Goal: Information Seeking & Learning: Learn about a topic

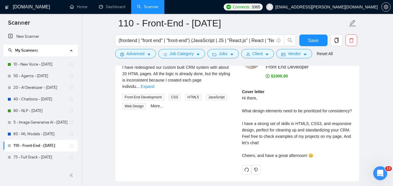
scroll to position [6, 0]
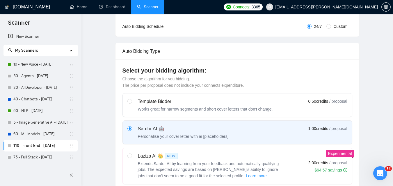
scroll to position [0, 0]
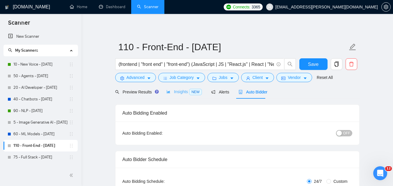
click at [178, 97] on div "Insights NEW" at bounding box center [183, 92] width 35 height 14
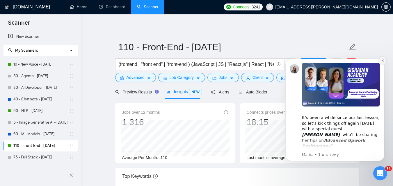
click at [384, 60] on icon "Dismiss notification" at bounding box center [382, 60] width 3 height 3
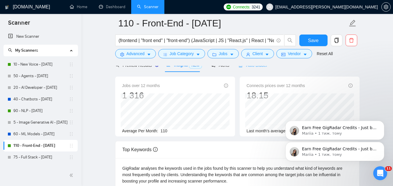
scroll to position [29, 0]
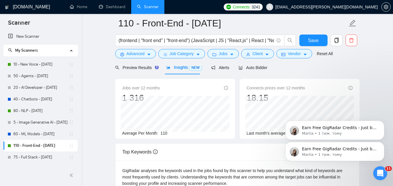
click at [143, 65] on div at bounding box center [237, 63] width 244 height 5
click at [144, 67] on span "Preview Results" at bounding box center [136, 67] width 42 height 5
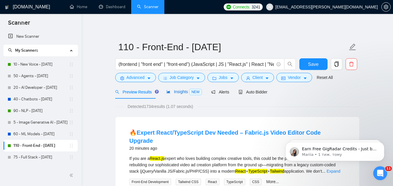
click at [175, 90] on span "Insights NEW" at bounding box center [183, 92] width 35 height 5
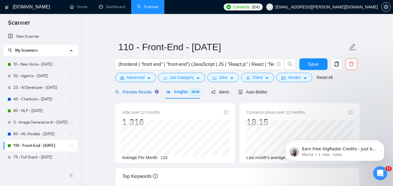
click at [132, 93] on span "Preview Results" at bounding box center [136, 92] width 42 height 5
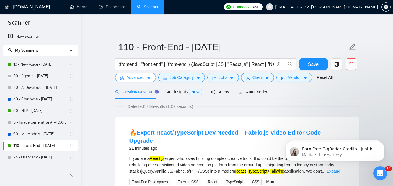
click at [142, 80] on span "Advanced" at bounding box center [136, 77] width 18 height 6
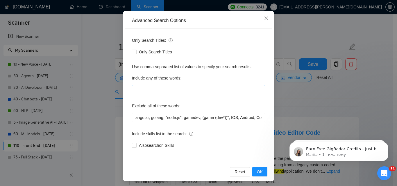
scroll to position [56, 0]
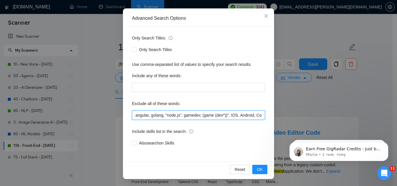
drag, startPoint x: 252, startPoint y: 116, endPoint x: 228, endPoint y: 116, distance: 23.6
click at [228, 116] on input "angular, golang, "node.js", gamedev, (game (dev*))", IOS, Android, ComfyUI, cry…" at bounding box center [198, 115] width 133 height 9
click at [158, 116] on input "angular, golang, "node.js", gamedev, (game (dev*))", IOS, Android, ComfyUI, cry…" at bounding box center [198, 115] width 133 height 9
drag, startPoint x: 253, startPoint y: 115, endPoint x: 228, endPoint y: 116, distance: 24.7
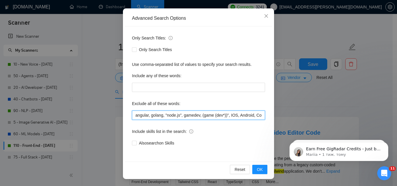
click at [228, 116] on input "angular, golang, "node.js", gamedev, (game (dev*))", IOS, Android, ComfyUI, cry…" at bounding box center [198, 115] width 133 height 9
type input "angular, golang, "node.js", gamedev, (game (dev*))", ComfyUI, crypto, gambling,…"
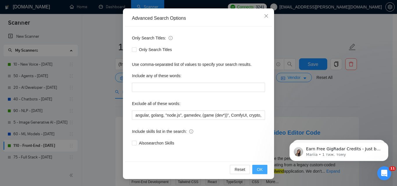
click at [262, 169] on button "OK" at bounding box center [260, 169] width 15 height 9
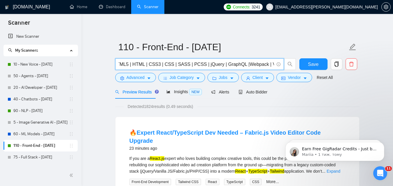
scroll to position [0, 445]
drag, startPoint x: 248, startPoint y: 63, endPoint x: 269, endPoint y: 63, distance: 20.9
click at [269, 63] on input "(frontend | "front end" | "front-end") (JavaScript | JS | "React.js" | React | …" at bounding box center [196, 64] width 155 height 7
click at [227, 63] on input "(frontend | "front end" | "front-end") (JavaScript | JS | "React.js" | React | …" at bounding box center [196, 64] width 155 height 7
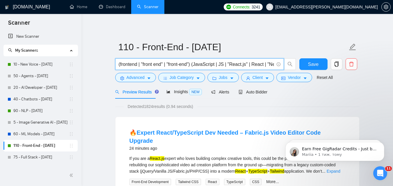
drag, startPoint x: 225, startPoint y: 65, endPoint x: 159, endPoint y: 64, distance: 66.9
click at [159, 64] on input "(frontend | "front end" | "front-end") (JavaScript | JS | "React.js" | React | …" at bounding box center [196, 64] width 155 height 7
click at [143, 64] on input "(frontend | "front end" | "front-end") (JavaScript | JS | "React.js" | React | …" at bounding box center [196, 64] width 155 height 7
type input "(frontend | "front end" | "front-end") (JavaScript | JS | "React.js" | React | …"
